Goal: Task Accomplishment & Management: Complete application form

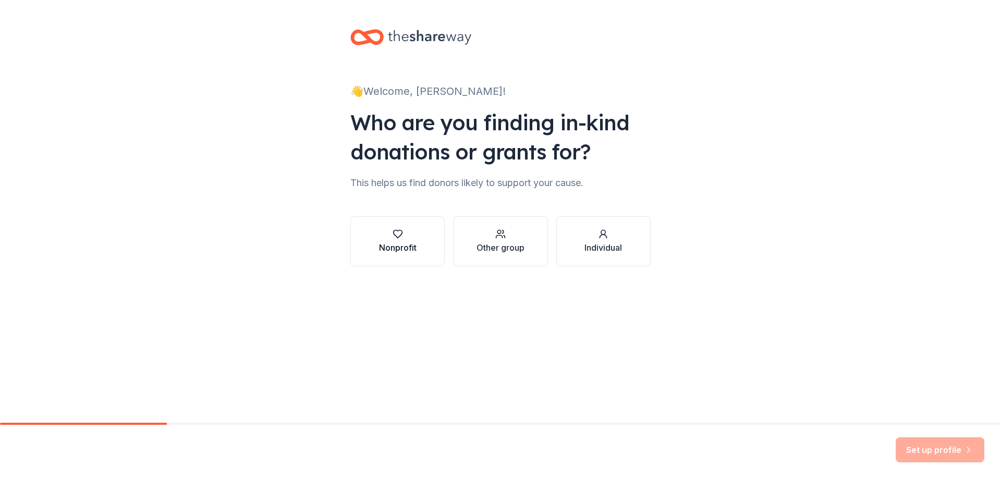
click at [395, 241] on div "Nonprofit" at bounding box center [398, 241] width 38 height 25
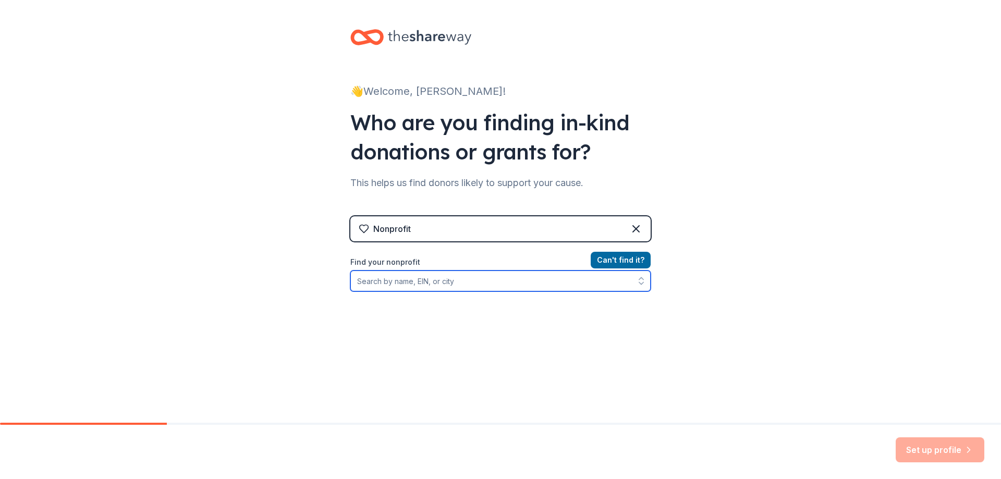
click at [388, 282] on input "Find your nonprofit" at bounding box center [500, 281] width 300 height 21
click at [638, 282] on icon "button" at bounding box center [641, 281] width 10 height 10
click at [547, 282] on input "[MEDICAL_DATA] and [MEDICAL_DATA] Connection Team" at bounding box center [500, 281] width 300 height 21
type input "[MEDICAL_DATA] and [MEDICAL_DATA] Connection Team"
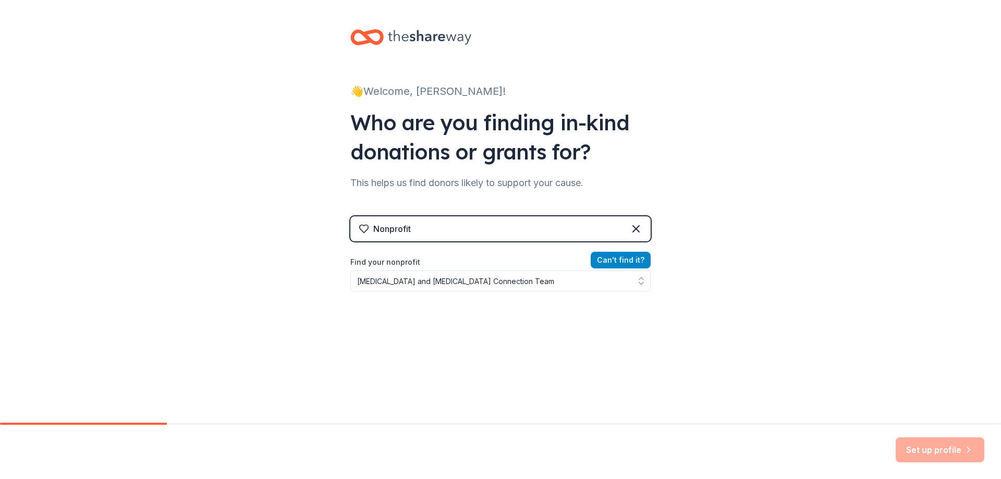
click at [621, 258] on button "Can ' t find it?" at bounding box center [621, 260] width 60 height 17
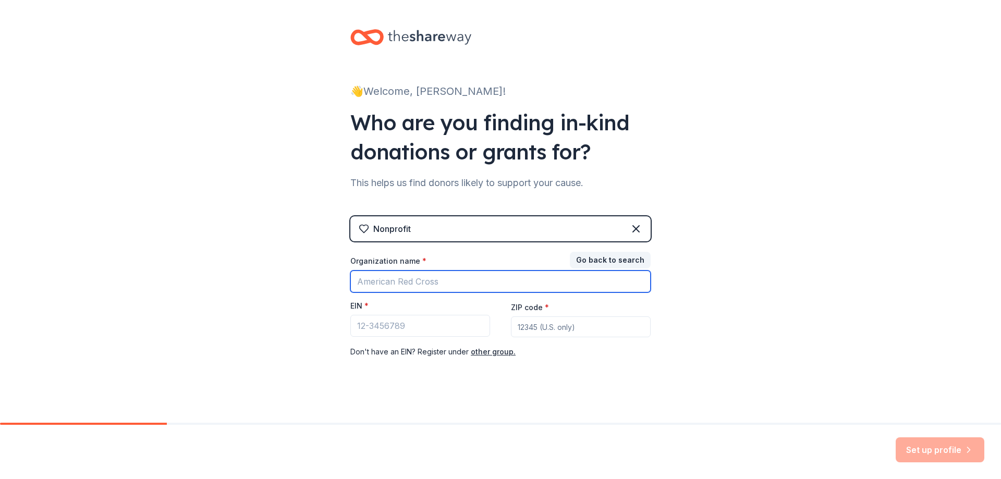
click at [376, 280] on input "Organization name *" at bounding box center [500, 282] width 300 height 22
type input "FAACT"
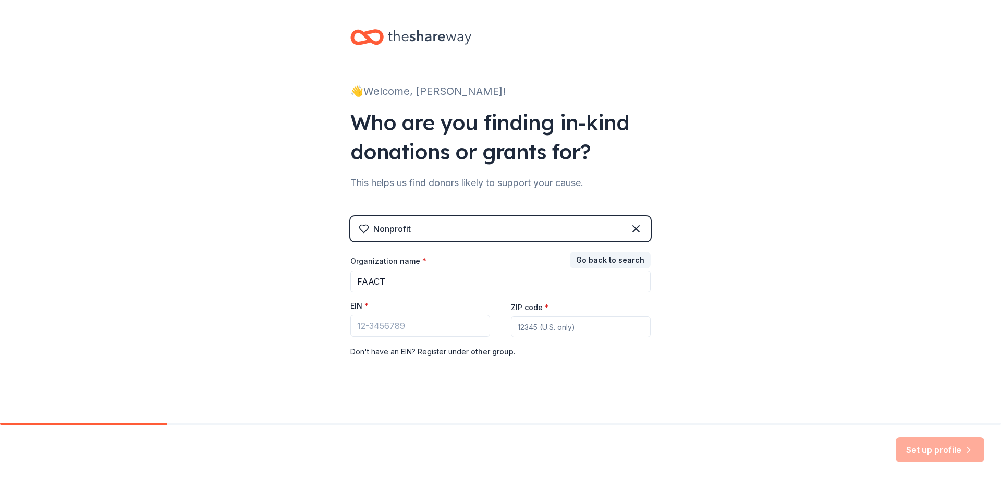
click at [624, 314] on div "ZIP code *" at bounding box center [581, 319] width 140 height 37
click at [627, 262] on button "Go back to search" at bounding box center [610, 260] width 81 height 17
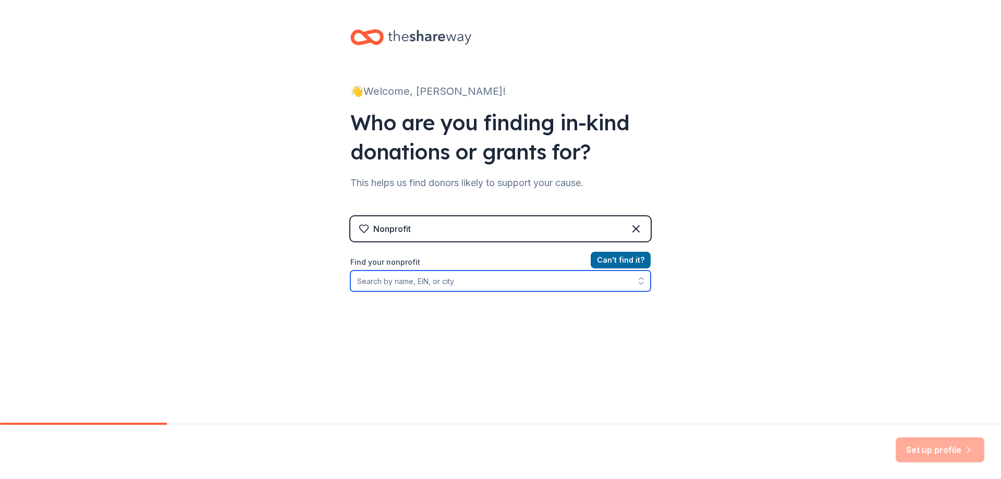
click at [386, 281] on input "Find your nonprofit" at bounding box center [500, 281] width 300 height 21
type input "FAACT"
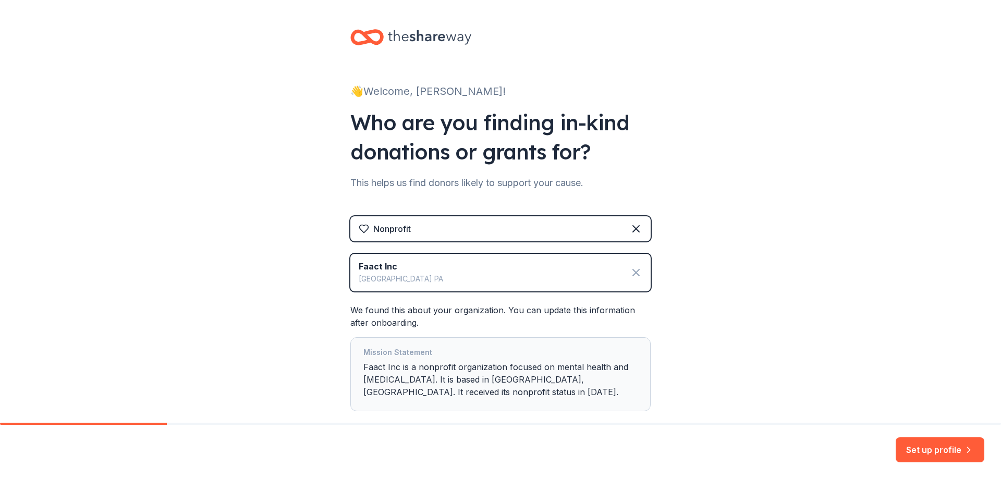
click at [633, 269] on icon at bounding box center [636, 273] width 13 height 13
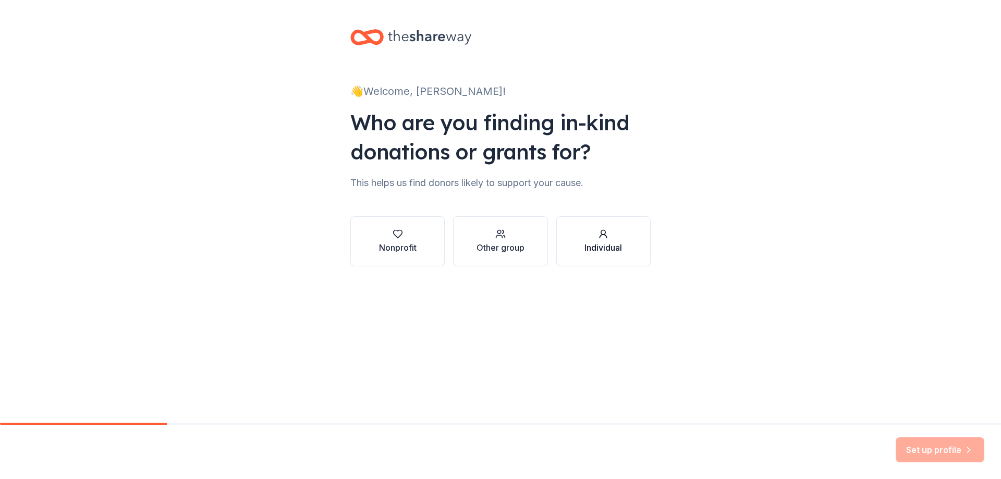
click at [602, 240] on div "Individual" at bounding box center [604, 241] width 38 height 25
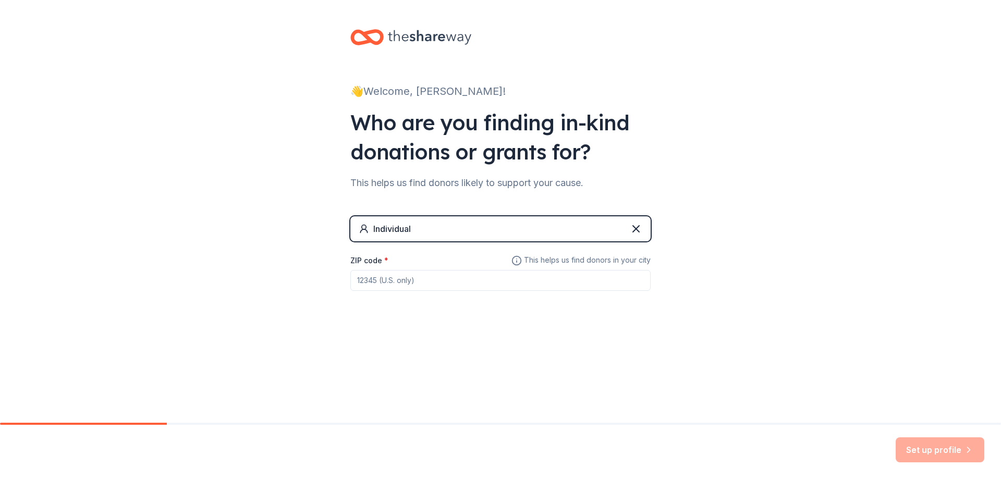
click at [378, 283] on input "ZIP code *" at bounding box center [500, 280] width 300 height 21
type input "89511"
click at [928, 448] on button "Set up profile" at bounding box center [940, 450] width 89 height 25
